Goal: Task Accomplishment & Management: Use online tool/utility

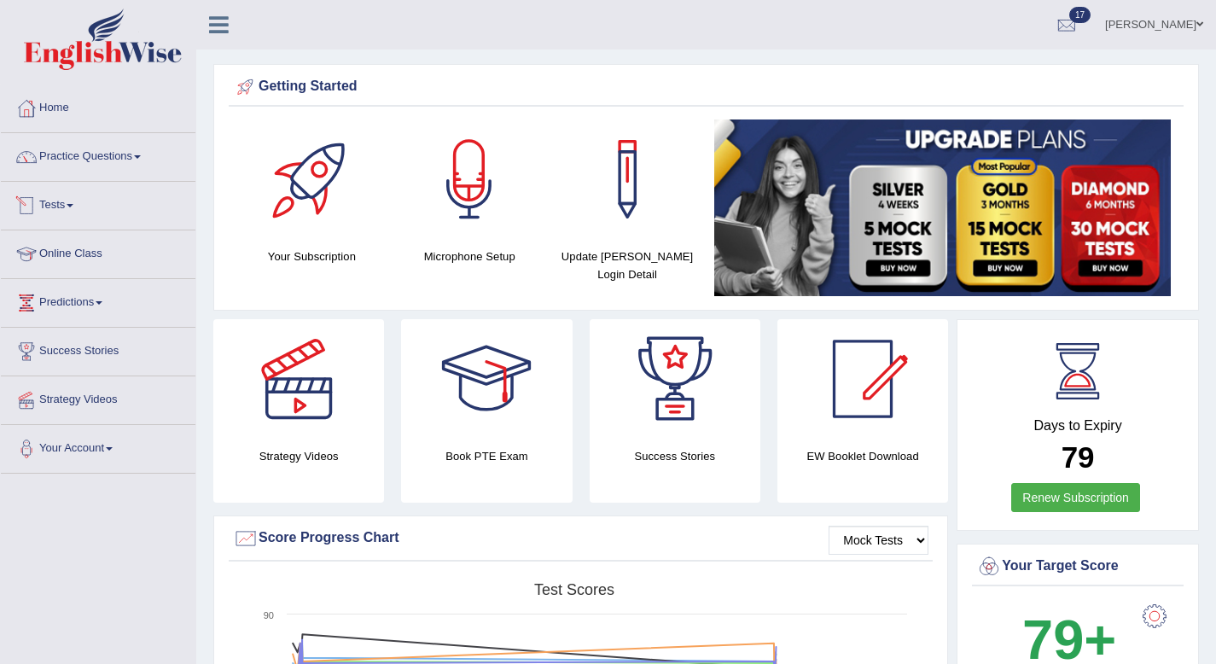
click at [70, 200] on link "Tests" at bounding box center [98, 203] width 195 height 43
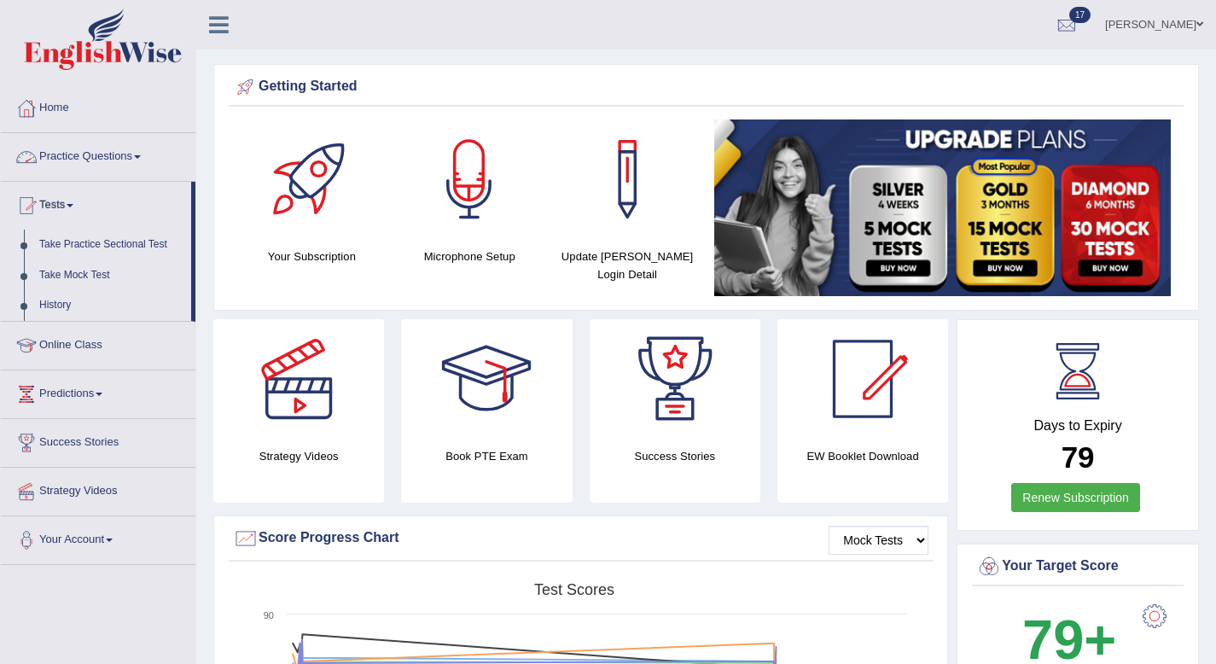
click at [144, 154] on link "Practice Questions" at bounding box center [98, 154] width 195 height 43
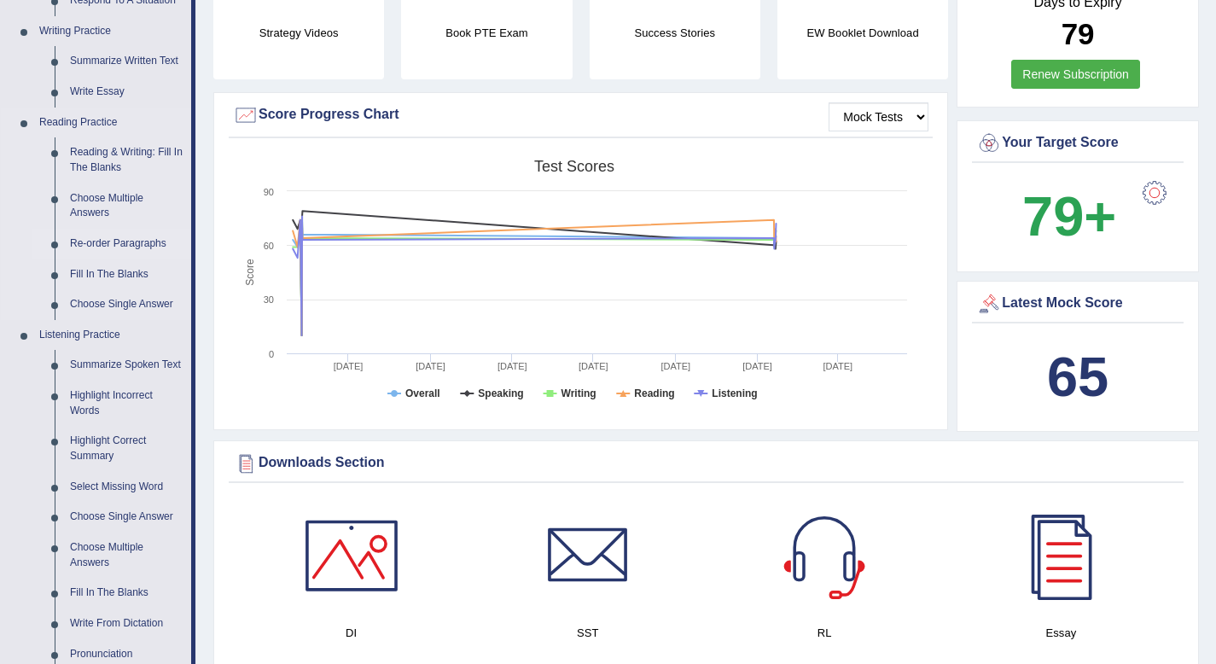
scroll to position [442, 0]
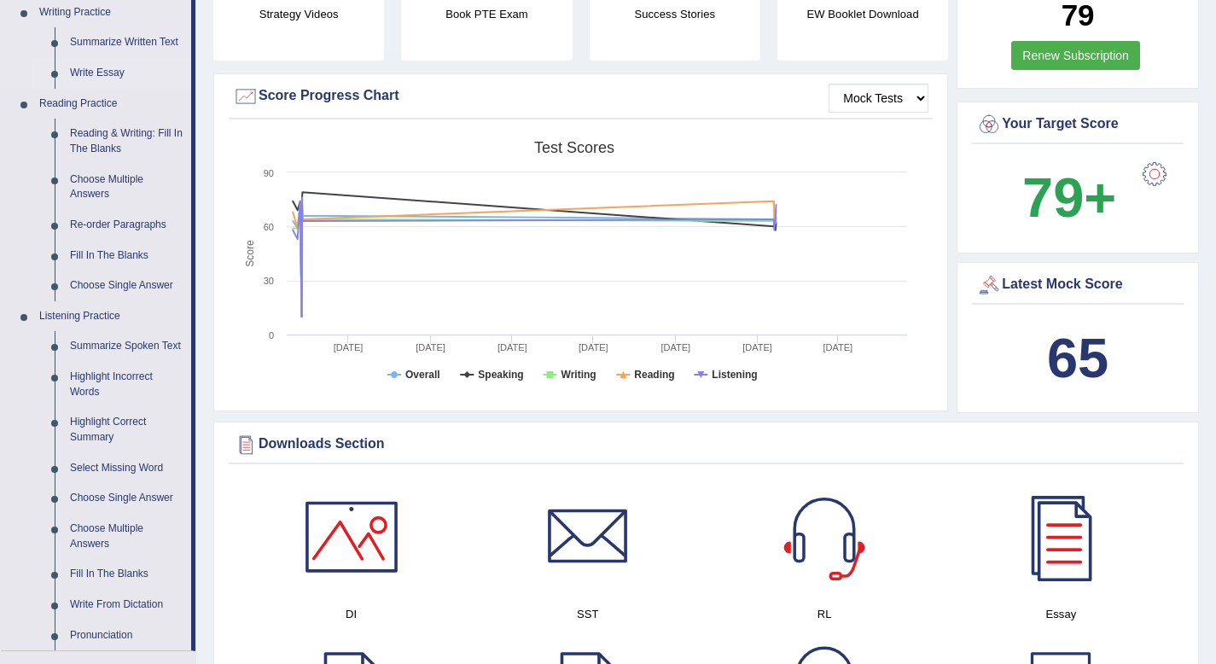
click at [103, 78] on link "Write Essay" at bounding box center [126, 73] width 129 height 31
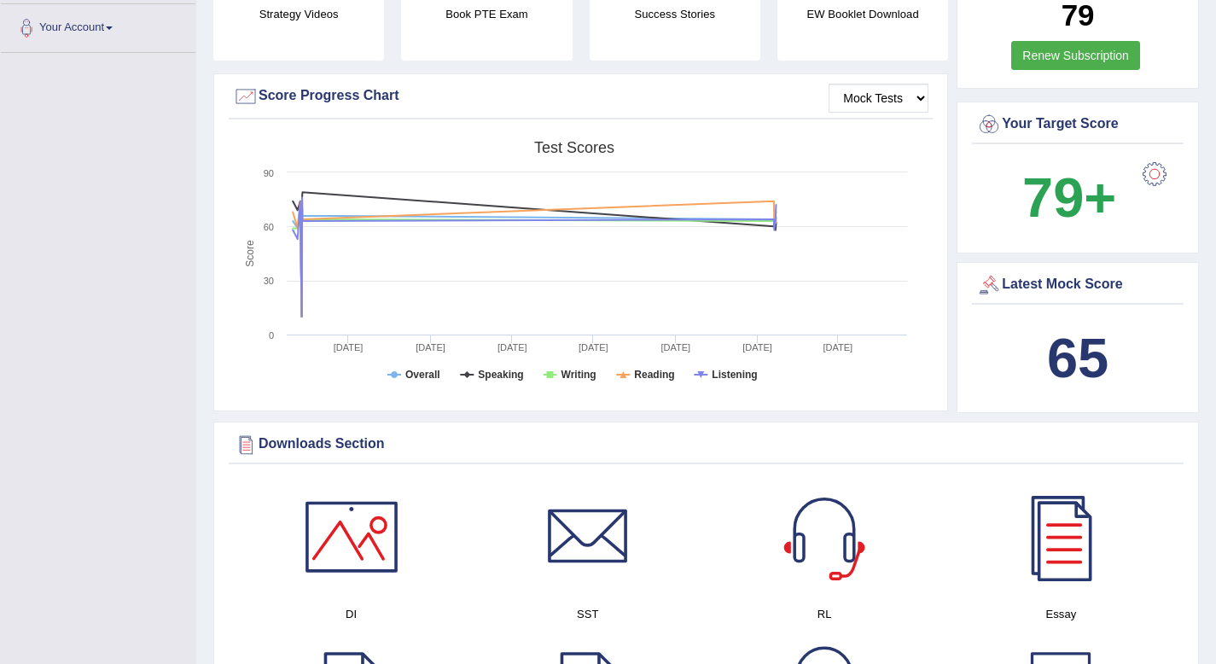
scroll to position [219, 0]
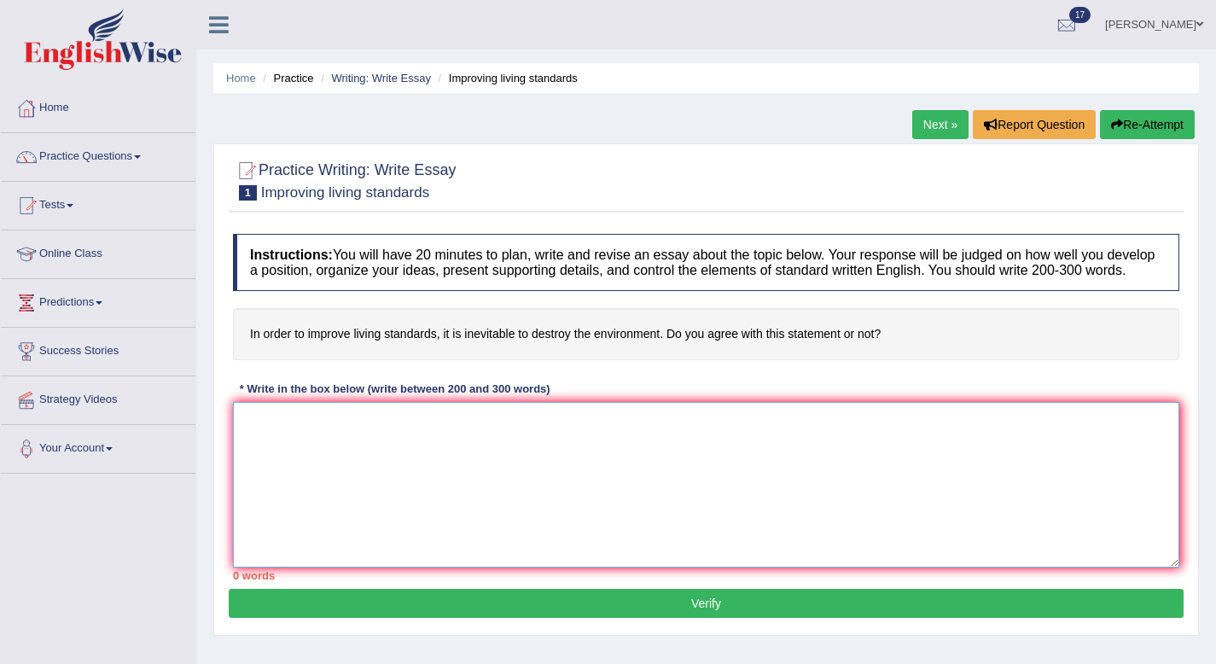
click at [281, 463] on textarea at bounding box center [706, 485] width 946 height 166
click at [295, 433] on textarea "In [DATE]~`" at bounding box center [706, 485] width 946 height 166
click at [280, 437] on textarea "In toda`s" at bounding box center [706, 485] width 946 height 166
click at [311, 440] on textarea "In [DATE]`s" at bounding box center [706, 485] width 946 height 166
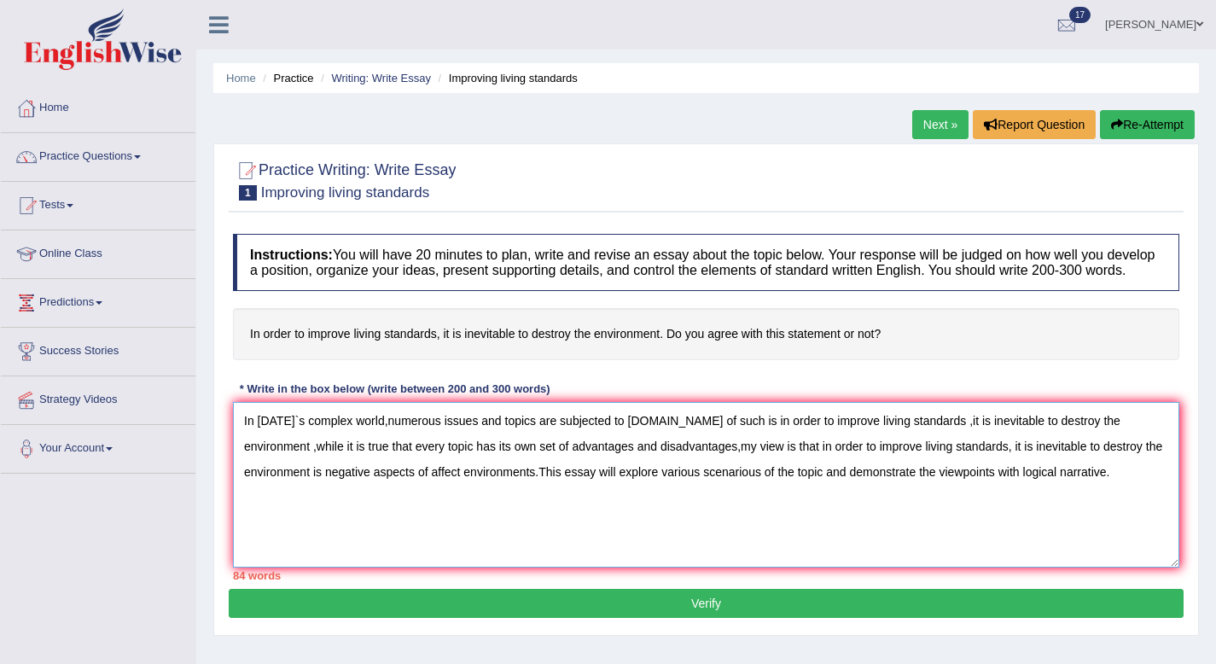
click at [730, 439] on textarea "In [DATE]`s complex world,numerous issues and topics are subjected to [DOMAIN_N…" at bounding box center [706, 485] width 946 height 166
click at [725, 440] on textarea "In [DATE]`s complex world,numerous issues and topics are subjected to [DOMAIN_N…" at bounding box center [706, 485] width 946 height 166
click at [731, 438] on textarea "In [DATE]`s complex world,numerous issues and topics are subjected to [DOMAIN_N…" at bounding box center [706, 485] width 946 height 166
click at [770, 443] on textarea "In [DATE]`s complex world,numerous issues and topics are subjected to [DOMAIN_N…" at bounding box center [706, 485] width 946 height 166
click at [768, 440] on textarea "In [DATE]`s complex world,numerous issues and topics are subjected to [DOMAIN_N…" at bounding box center [706, 485] width 946 height 166
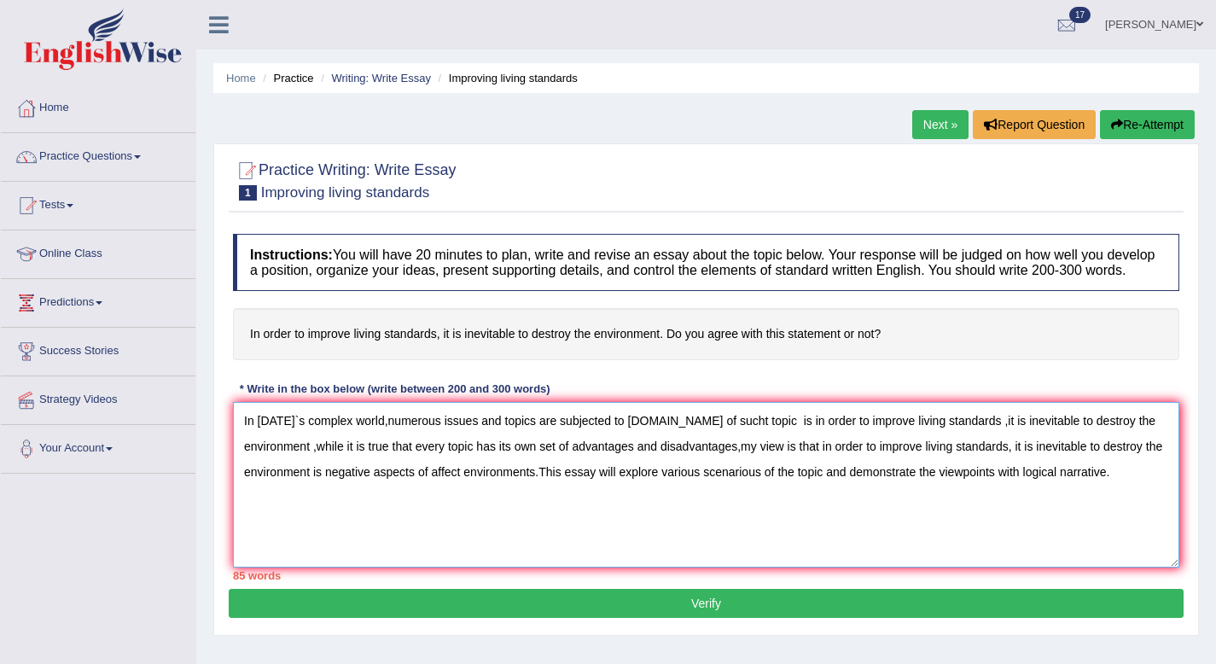
click at [766, 440] on textarea "In [DATE]`s complex world,numerous issues and topics are subjected to [DOMAIN_N…" at bounding box center [706, 485] width 946 height 166
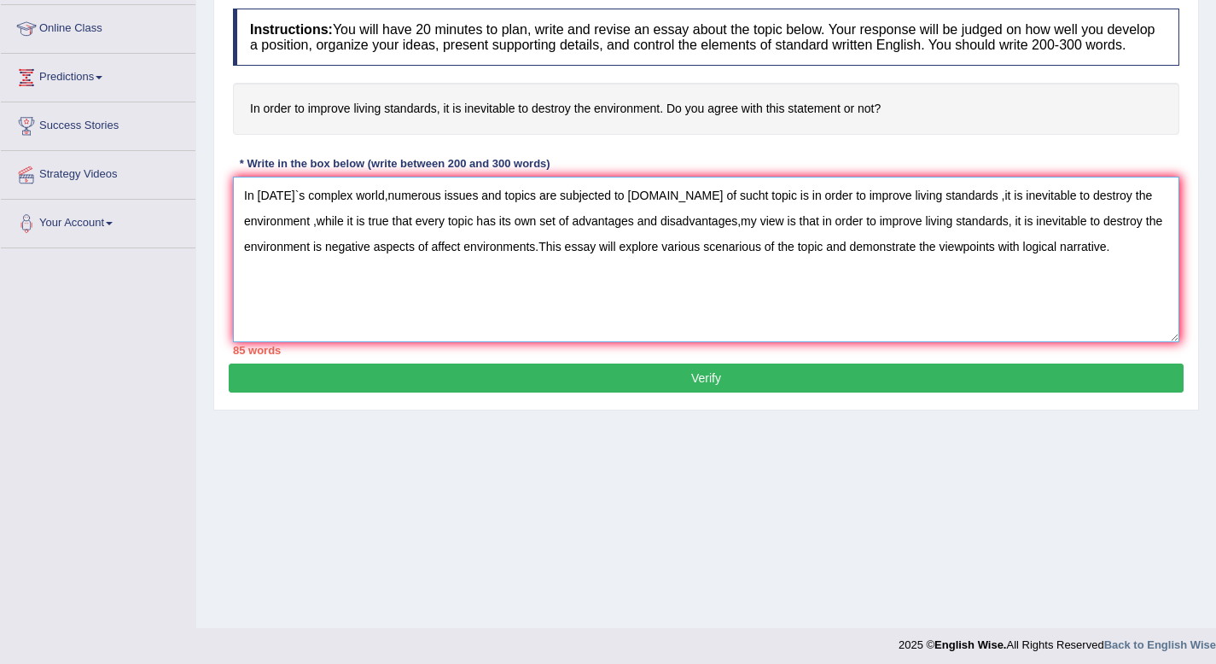
scroll to position [232, 0]
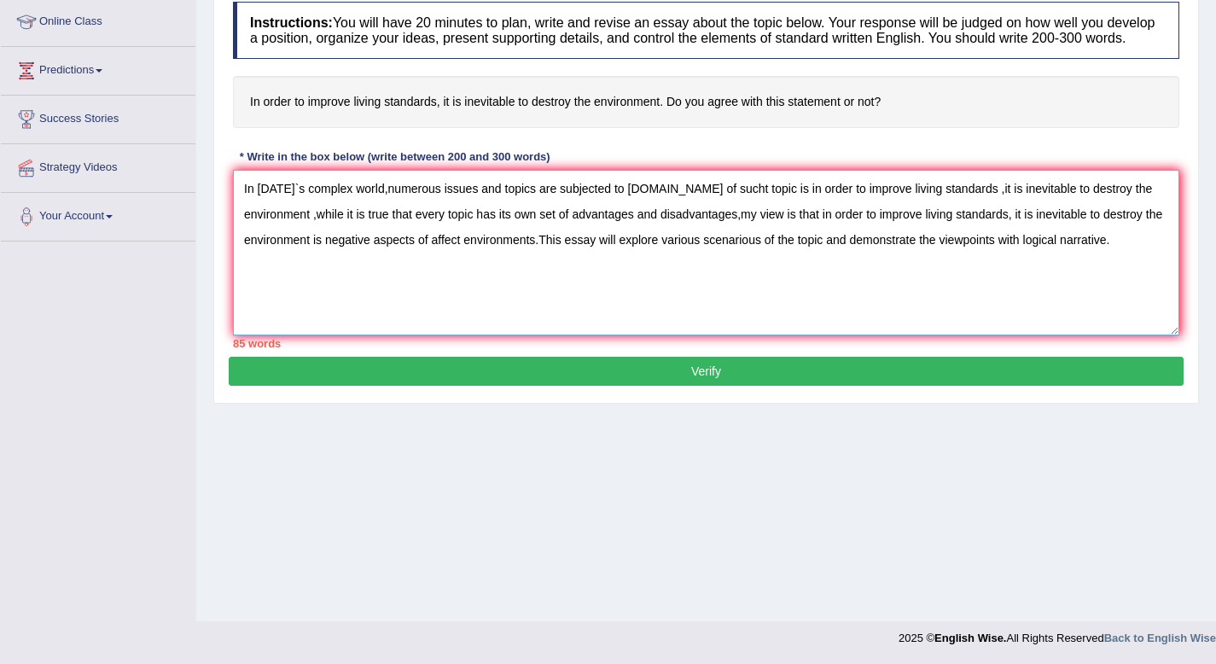
click at [303, 290] on textarea "In [DATE]`s complex world,numerous issues and topics are subjected to [DOMAIN_N…" at bounding box center [706, 253] width 946 height 166
click at [258, 290] on textarea "In [DATE]`s complex world,numerous issues and topics are subjected to [DOMAIN_N…" at bounding box center [706, 253] width 946 height 166
click at [265, 282] on textarea "In [DATE]`s complex world,numerous issues and topics are subjected to [DOMAIN_N…" at bounding box center [706, 253] width 946 height 166
type textarea "In [DATE]`s complex world,numerous issues and topics are subjected to [DOMAIN_N…"
